Goal: Task Accomplishment & Management: Manage account settings

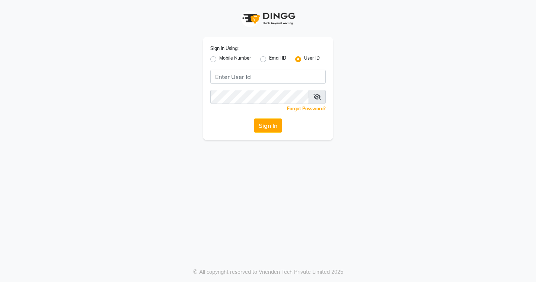
type input "EDONA"
click at [137, 90] on div "Sign In Using: Mobile Number Email ID User ID EDONA Remember me Forgot Password…" at bounding box center [268, 70] width 424 height 140
click at [273, 124] on button "Sign In" at bounding box center [268, 125] width 28 height 14
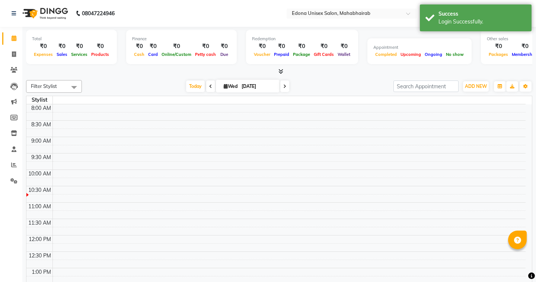
select select "en"
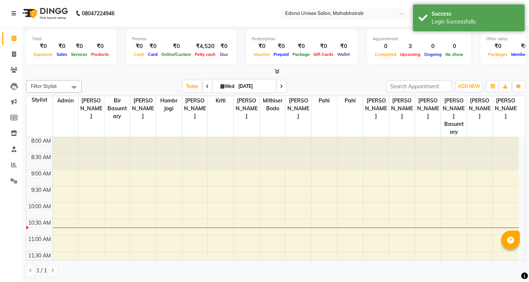
click at [316, 12] on input "text" at bounding box center [338, 13] width 108 height 7
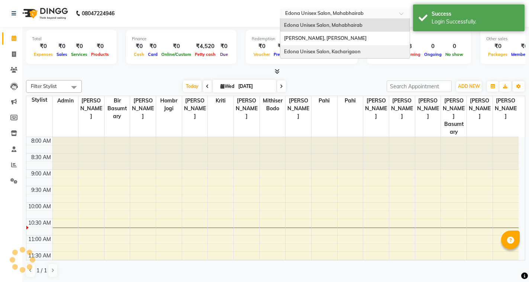
click at [331, 51] on span "Edona Unisex Salon, Kacharigaon" at bounding box center [322, 51] width 77 height 6
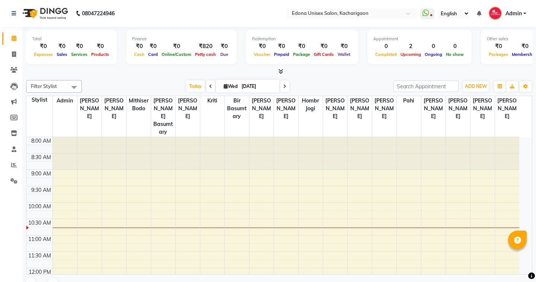
select select "en"
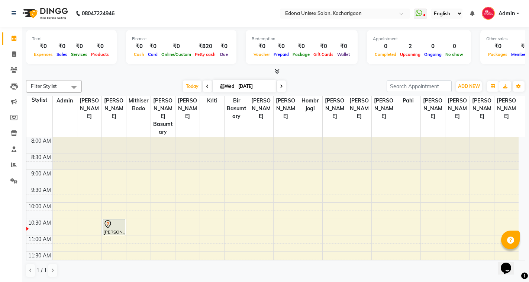
click at [155, 81] on div "Today Wed 03-09-2025" at bounding box center [235, 86] width 298 height 11
click at [11, 166] on icon at bounding box center [14, 165] width 6 height 6
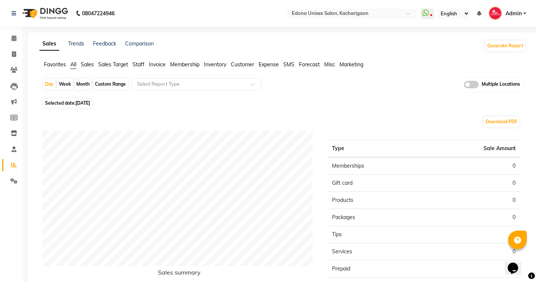
click at [88, 66] on span "Sales" at bounding box center [87, 64] width 13 height 7
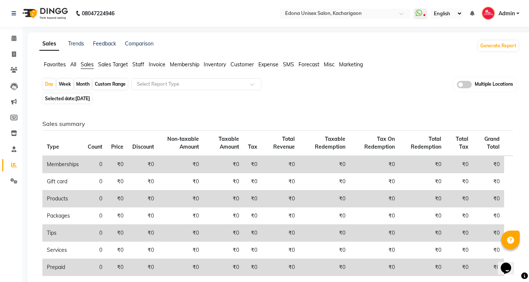
click at [85, 99] on span "03-09-2025" at bounding box center [83, 99] width 15 height 6
select select "9"
select select "2025"
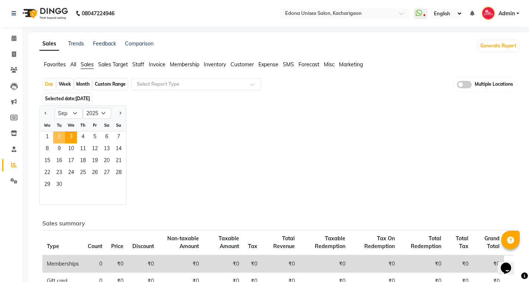
click at [60, 137] on span "2" at bounding box center [59, 137] width 12 height 12
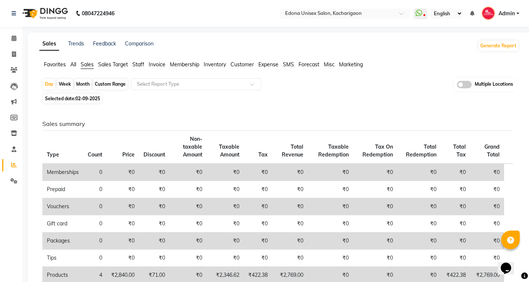
click at [81, 96] on span "02-09-2025" at bounding box center [88, 99] width 25 height 6
select select "9"
select select "2025"
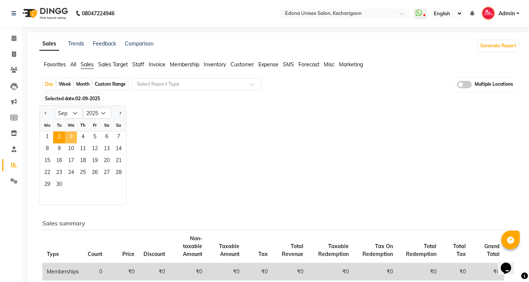
click at [73, 137] on span "3" at bounding box center [71, 137] width 12 height 12
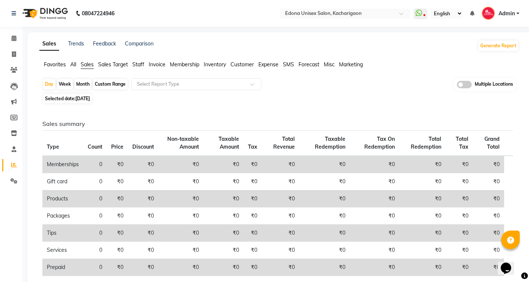
click at [84, 97] on span "[DATE]" at bounding box center [83, 99] width 15 height 6
select select "9"
select select "2025"
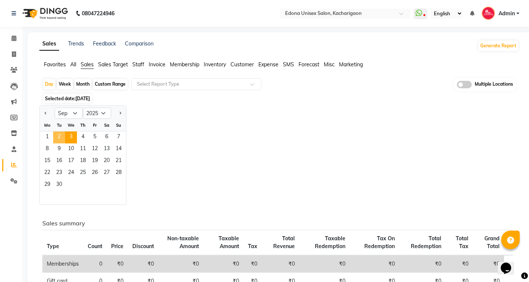
click at [59, 136] on span "2" at bounding box center [59, 137] width 12 height 12
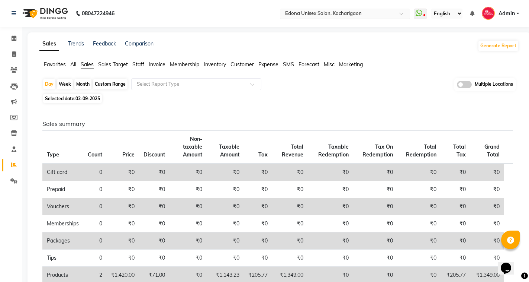
click at [320, 12] on input "text" at bounding box center [338, 13] width 108 height 7
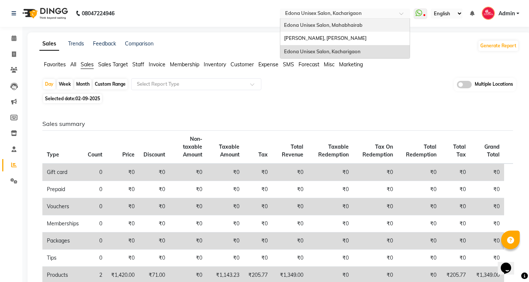
click at [335, 25] on span "Edona Unisex Salon, Mahabhairab" at bounding box center [323, 25] width 78 height 6
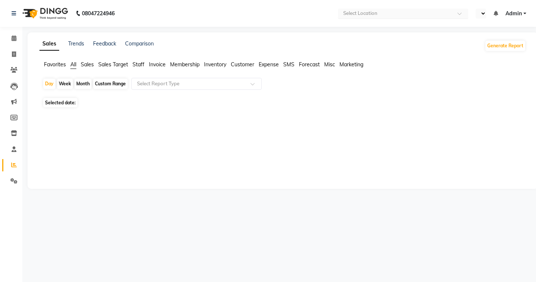
select select "en"
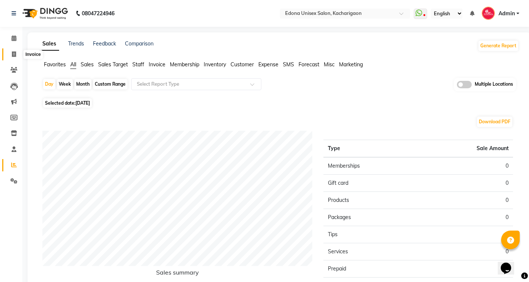
click at [14, 54] on icon at bounding box center [14, 54] width 4 height 6
select select "service"
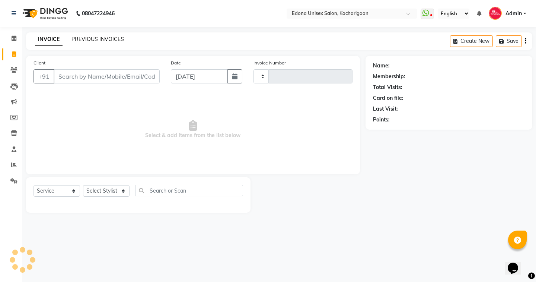
click at [93, 41] on link "PREVIOUS INVOICES" at bounding box center [97, 39] width 52 height 7
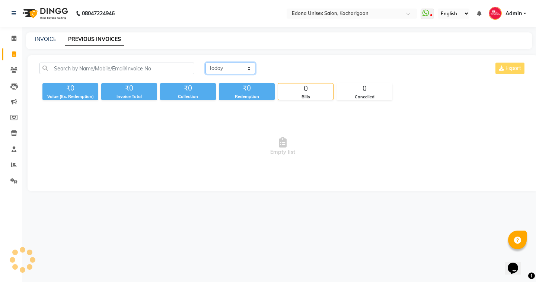
click at [230, 67] on select "Today Yesterday Custom Range" at bounding box center [230, 68] width 50 height 12
select select "yesterday"
click at [205, 62] on select "Today Yesterday Custom Range" at bounding box center [230, 68] width 50 height 12
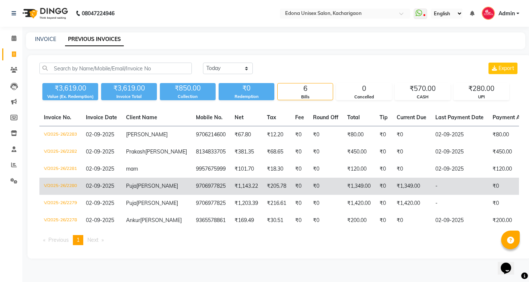
click at [67, 192] on td "V/2025-26/2280" at bounding box center [60, 185] width 42 height 17
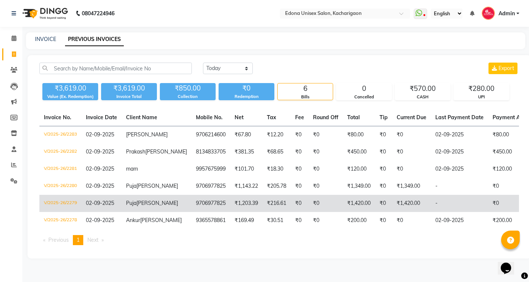
click at [51, 210] on td "V/2025-26/2279" at bounding box center [60, 203] width 42 height 17
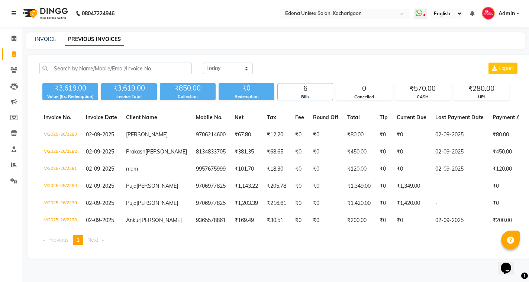
click at [213, 269] on main "INVOICE PREVIOUS INVOICES Today Yesterday Custom Range Export ₹3,619.00 Value (…" at bounding box center [275, 150] width 507 height 237
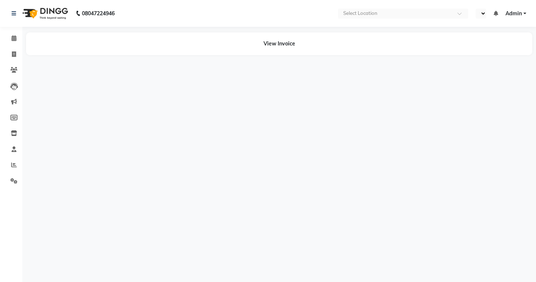
select select "en"
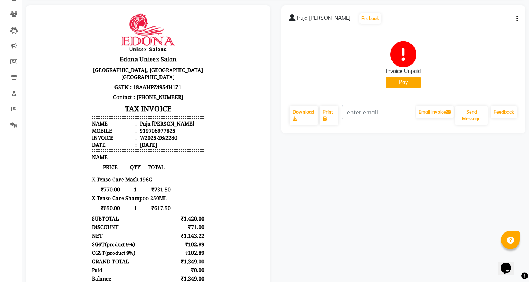
scroll to position [74, 0]
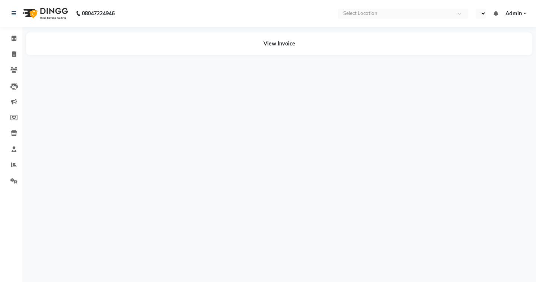
select select "en"
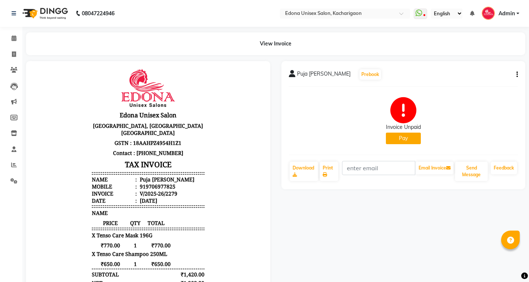
click at [521, 74] on div "Puja [PERSON_NAME] Prebook Invoice Unpaid Pay Download Print Email Invoice Send…" at bounding box center [404, 125] width 244 height 128
click at [519, 74] on div "Puja [PERSON_NAME] Prebook Invoice Unpaid Pay Download Print Email Invoice Send…" at bounding box center [404, 125] width 244 height 128
click at [516, 73] on button "button" at bounding box center [516, 75] width 4 height 8
click at [492, 58] on div "Cancel Invoice" at bounding box center [487, 60] width 37 height 9
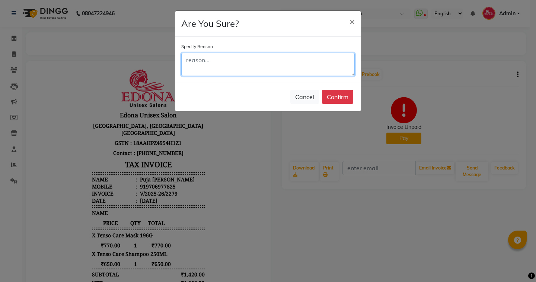
click at [192, 70] on textarea at bounding box center [267, 64] width 173 height 23
type textarea "Double Bill Create"
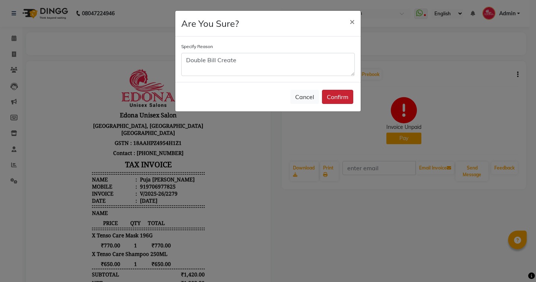
click at [337, 97] on button "Confirm" at bounding box center [337, 97] width 31 height 14
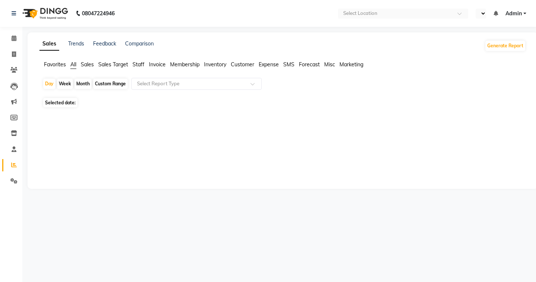
select select "en"
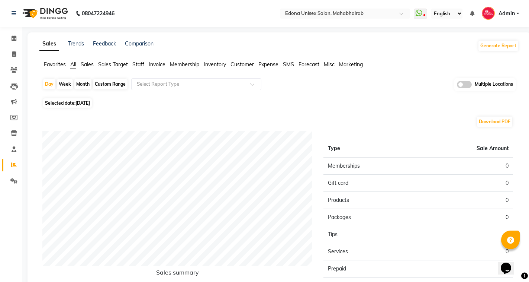
click at [87, 64] on span "Sales" at bounding box center [87, 64] width 13 height 7
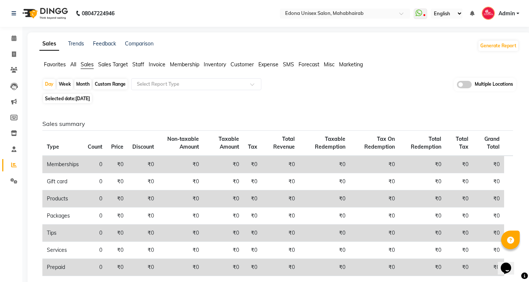
click at [85, 100] on span "[DATE]" at bounding box center [83, 99] width 15 height 6
select select "9"
select select "2025"
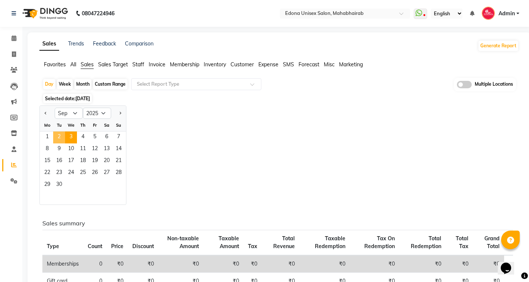
click at [61, 134] on span "2" at bounding box center [59, 137] width 12 height 12
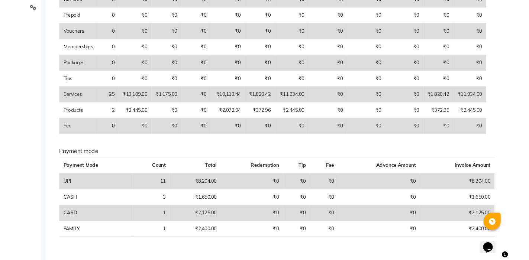
scroll to position [187, 0]
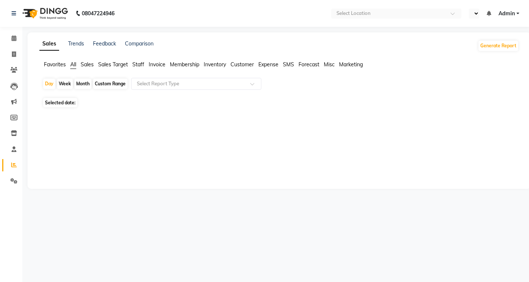
select select "en"
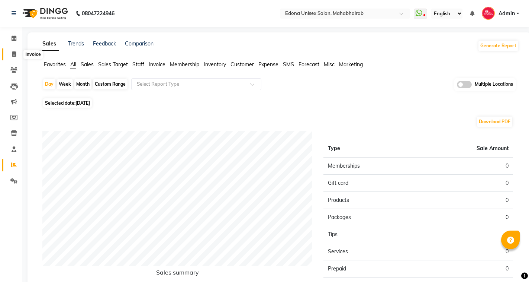
click at [15, 54] on icon at bounding box center [14, 54] width 4 height 6
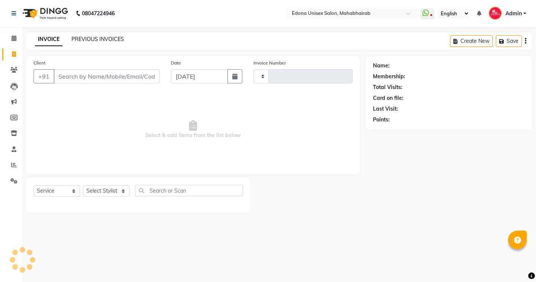
click at [87, 39] on link "PREVIOUS INVOICES" at bounding box center [97, 39] width 52 height 7
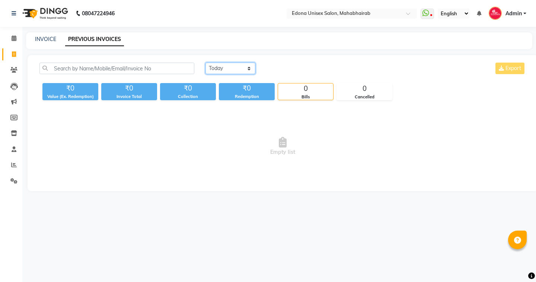
click at [220, 73] on select "[DATE] [DATE] Custom Range" at bounding box center [230, 68] width 50 height 12
select select "[DATE]"
click at [205, 62] on select "[DATE] [DATE] Custom Range" at bounding box center [230, 68] width 50 height 12
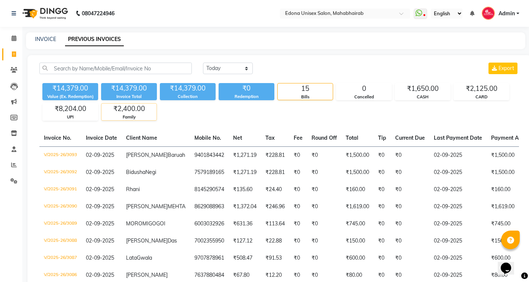
click at [129, 117] on div "Family" at bounding box center [129, 117] width 55 height 6
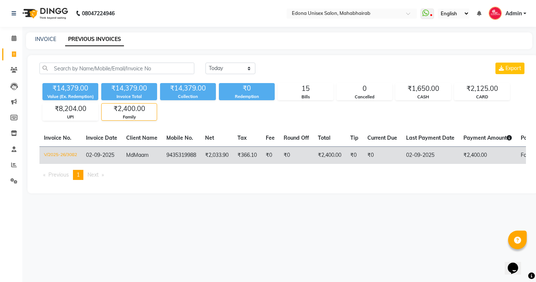
click at [57, 154] on td "V/2025-26/3082" at bounding box center [60, 154] width 42 height 17
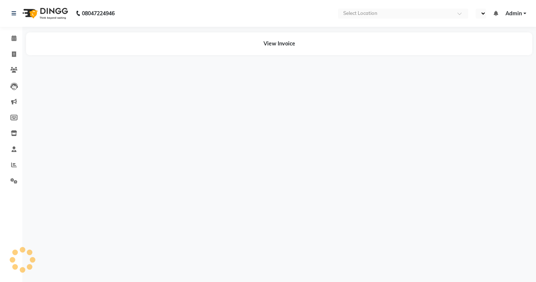
select select "en"
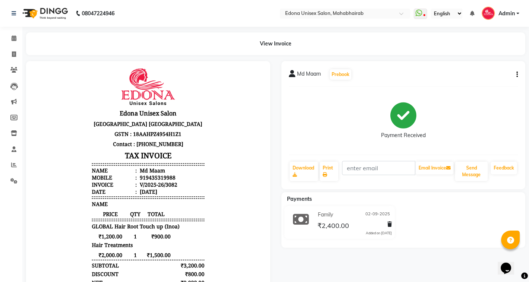
scroll to position [33, 0]
